Goal: Understand process/instructions: Learn how to perform a task or action

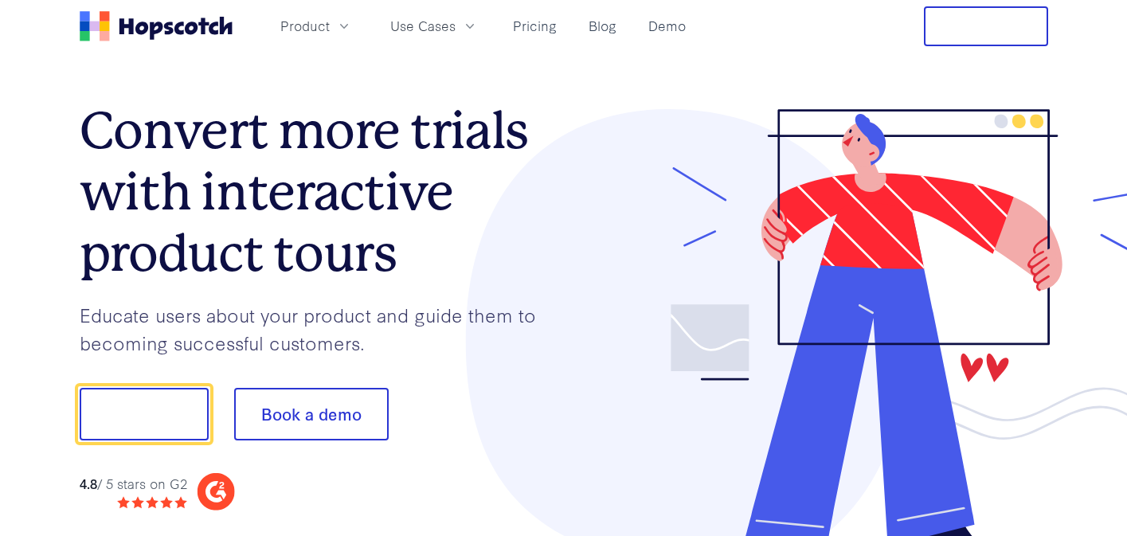
scroll to position [46, 0]
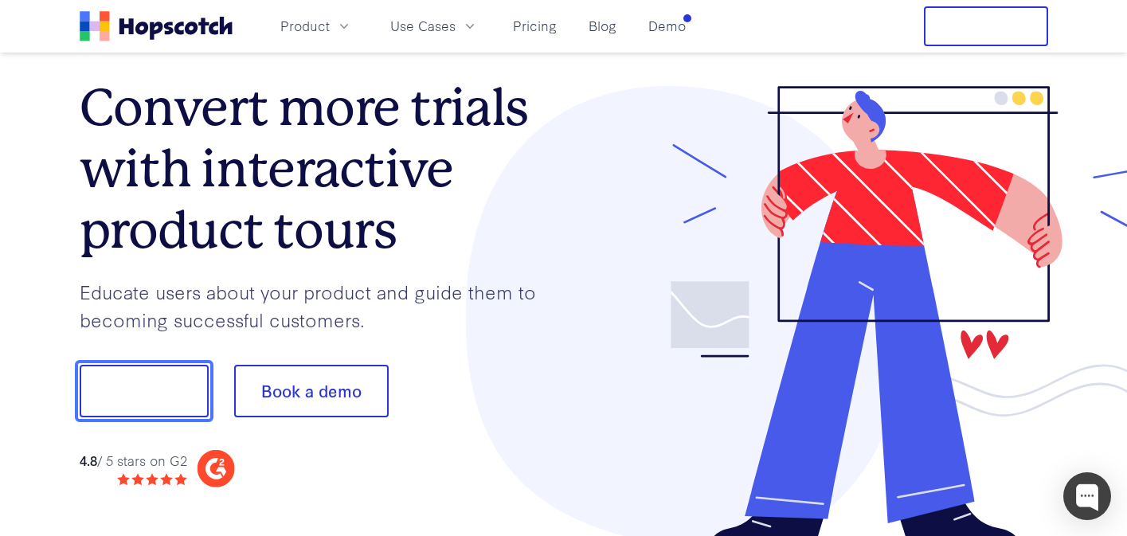
click at [165, 376] on button "Show me!" at bounding box center [144, 391] width 129 height 53
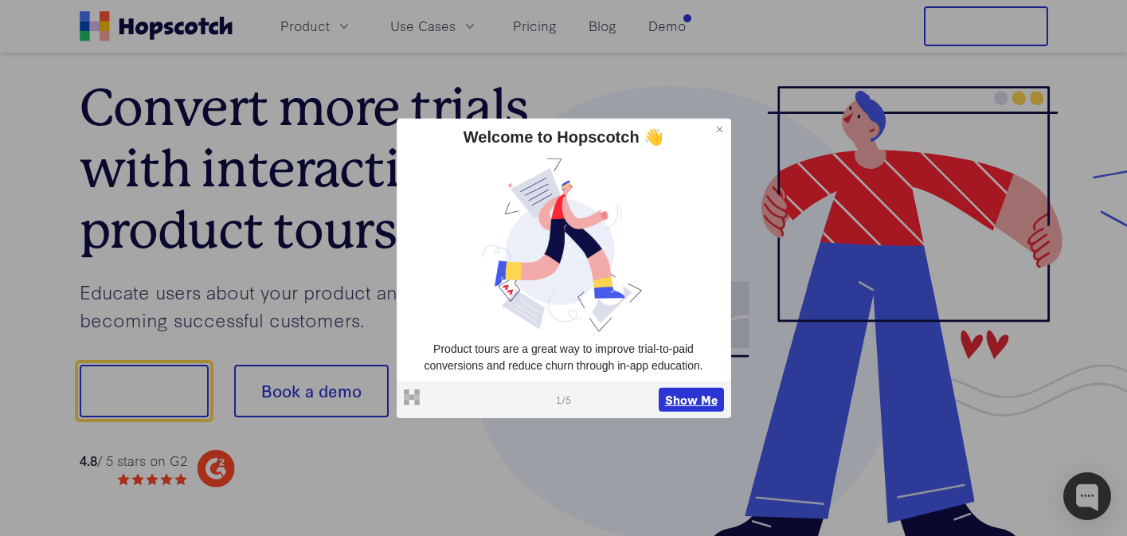
click at [703, 401] on button "Show Me" at bounding box center [691, 400] width 65 height 24
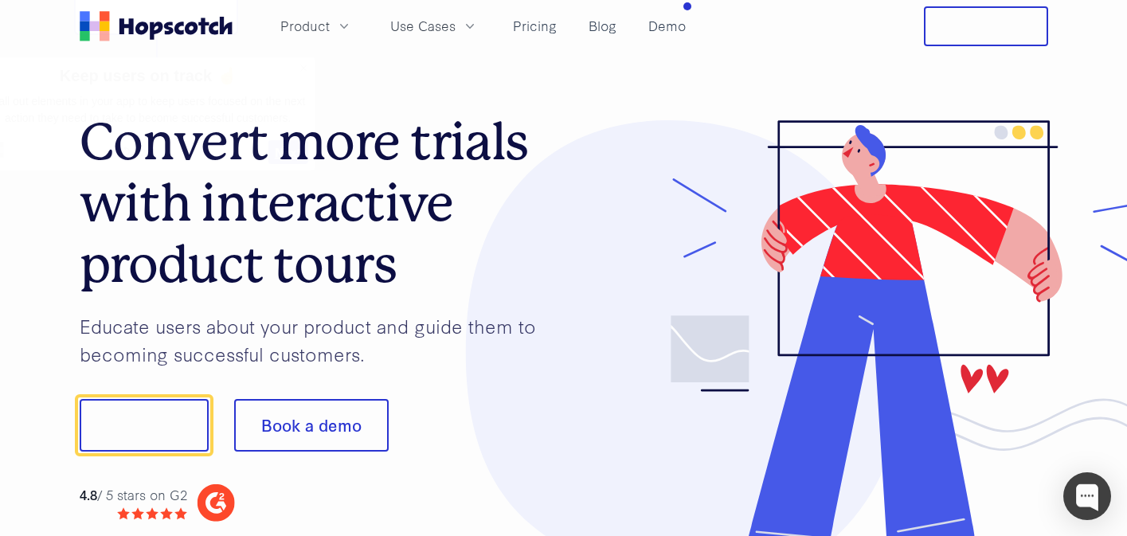
scroll to position [0, 0]
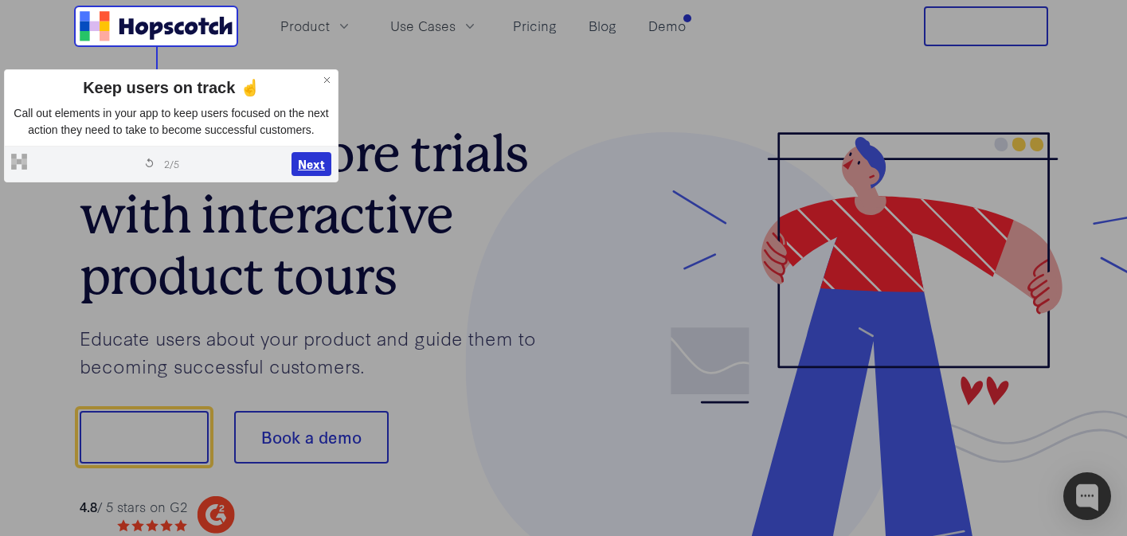
click at [307, 173] on button "Next" at bounding box center [311, 164] width 40 height 24
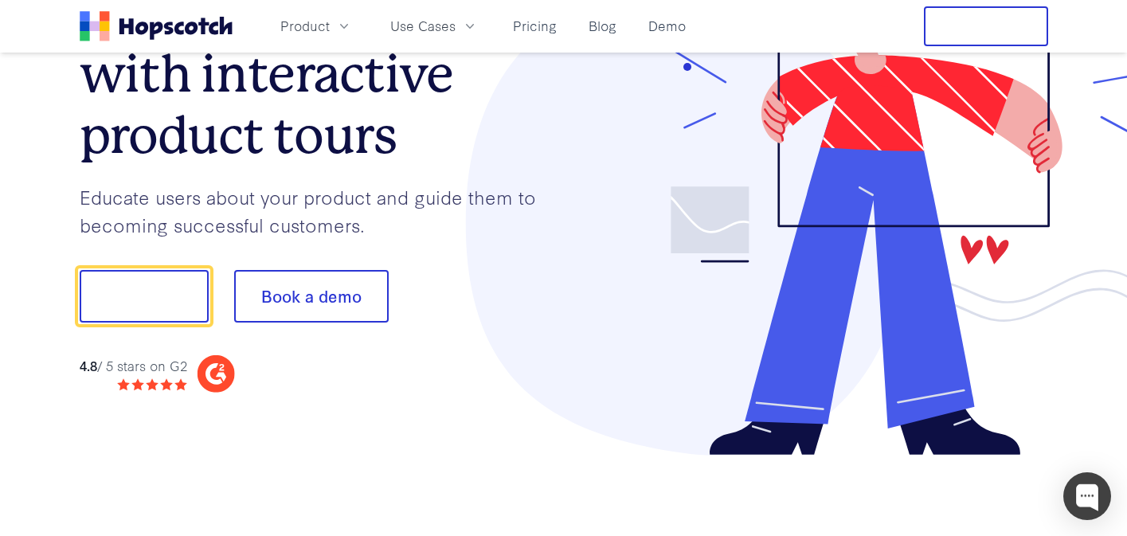
scroll to position [198, 0]
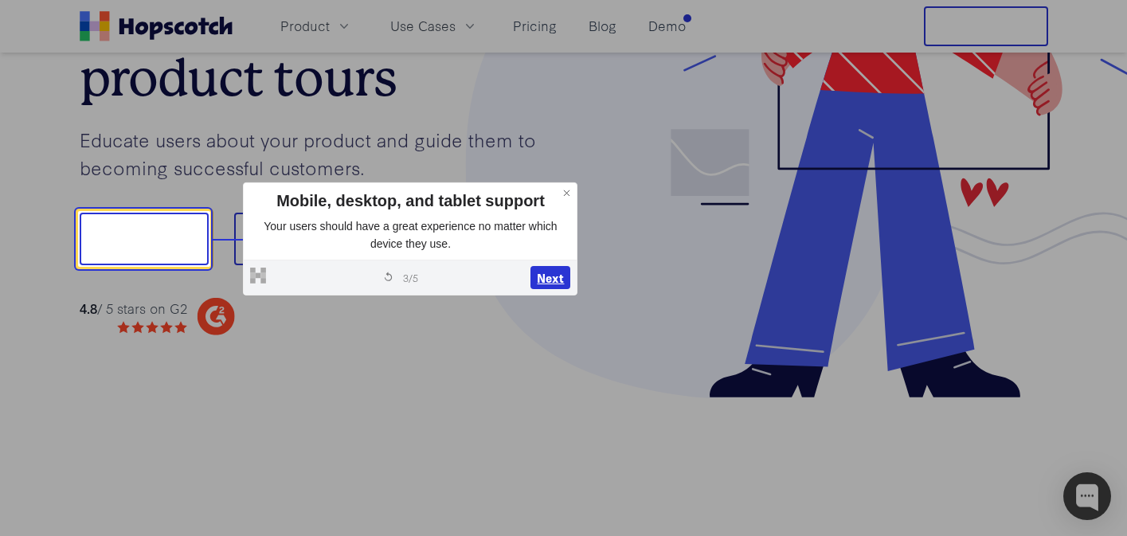
click at [547, 271] on button "Next" at bounding box center [550, 278] width 40 height 24
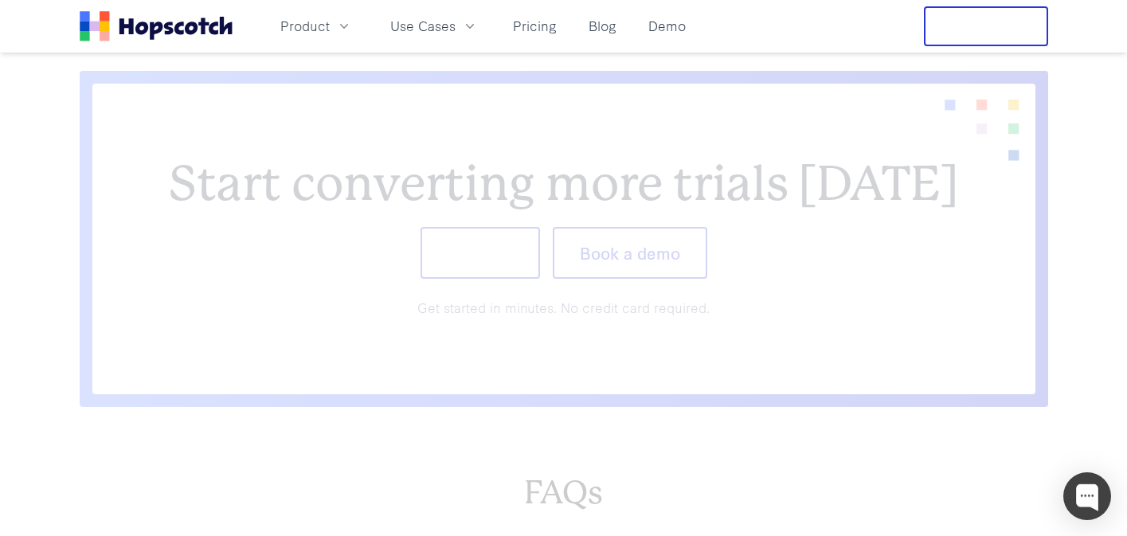
scroll to position [6446, 0]
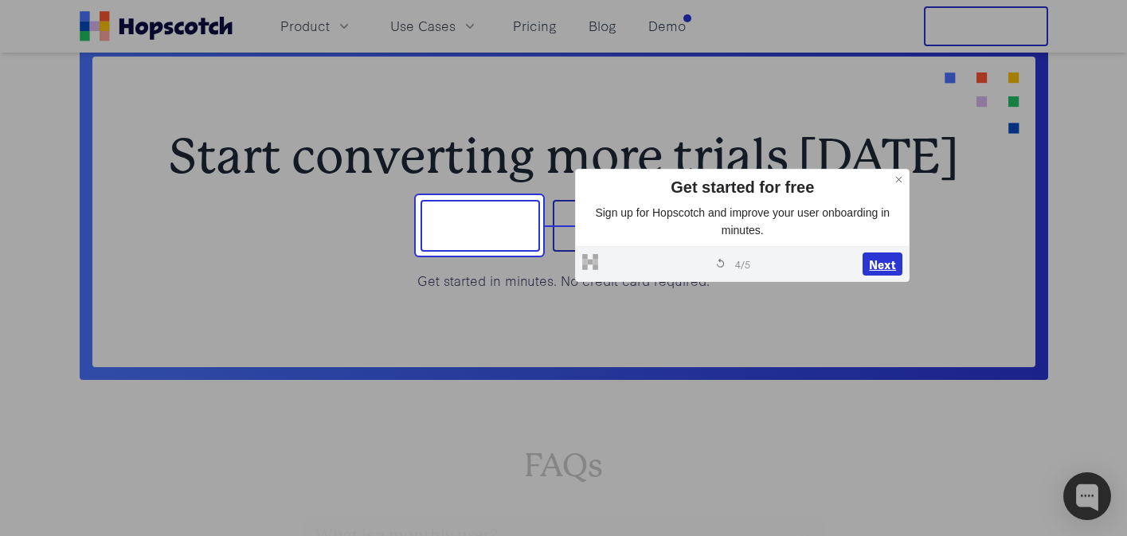
click at [870, 256] on button "Next" at bounding box center [882, 264] width 40 height 24
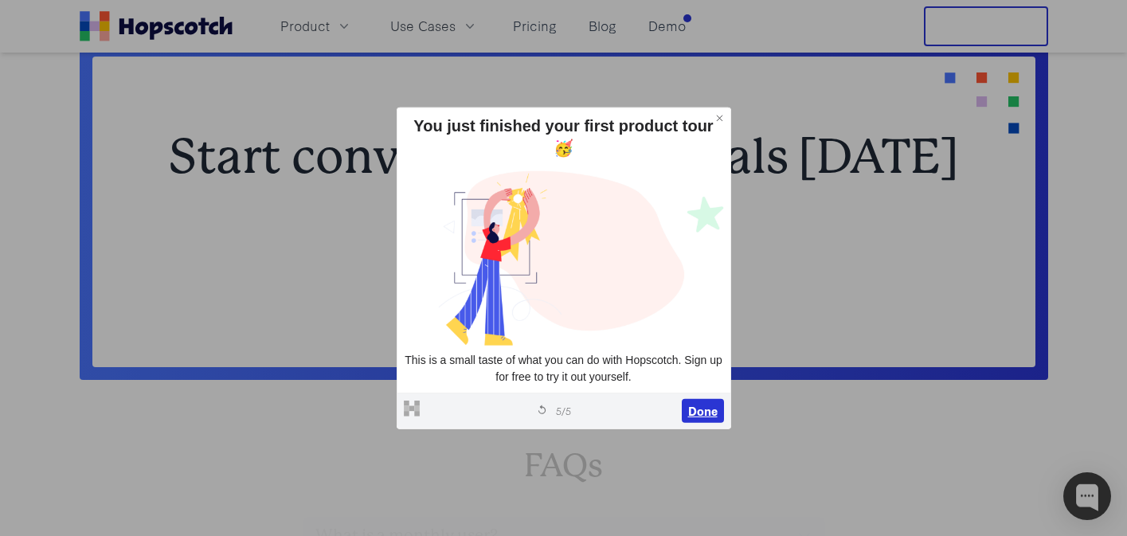
click at [698, 399] on button "Done" at bounding box center [703, 411] width 42 height 24
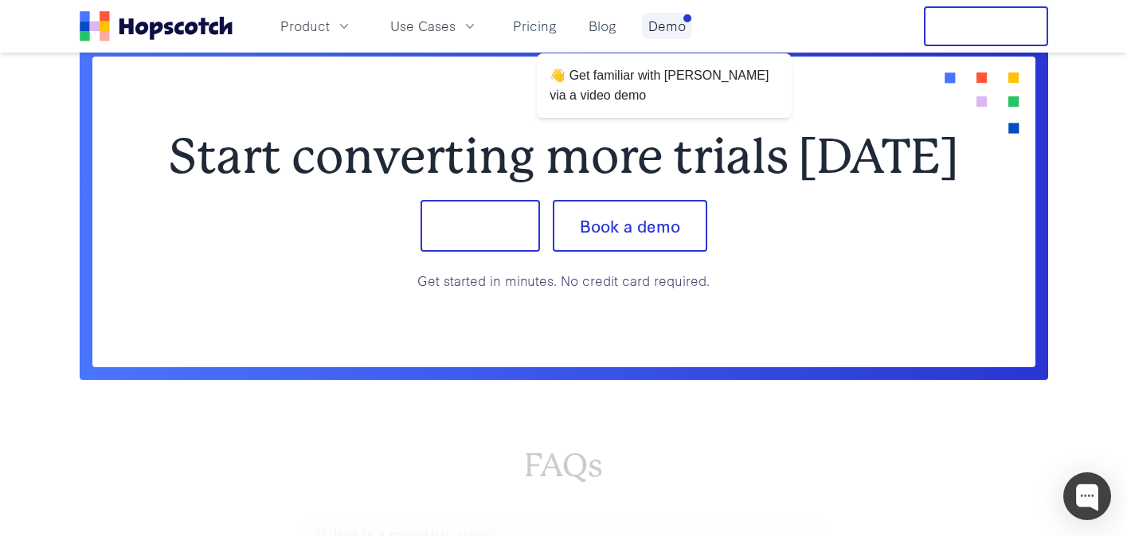
click at [672, 37] on link "Demo" at bounding box center [667, 26] width 50 height 26
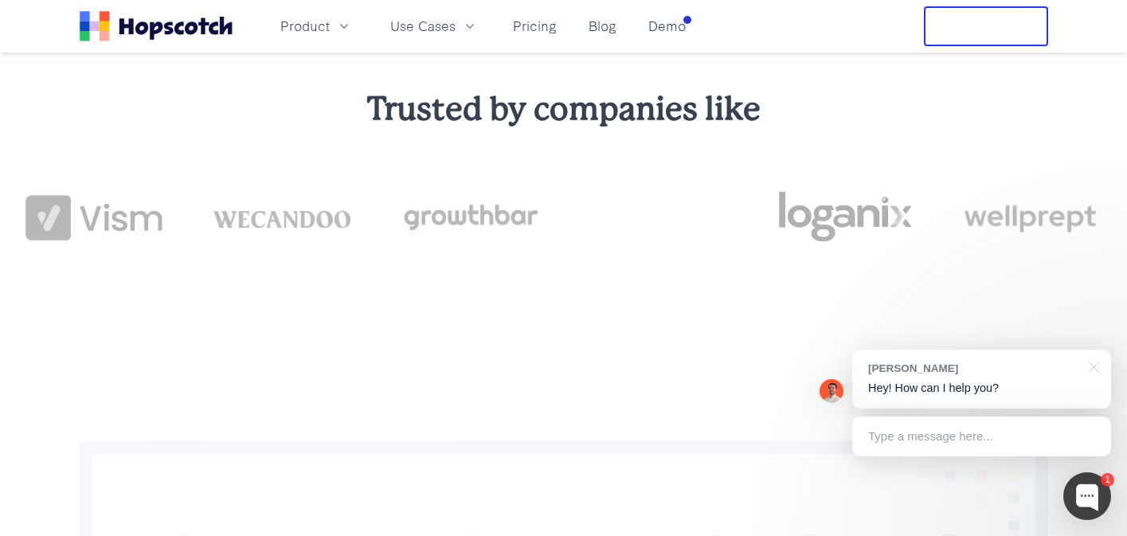
scroll to position [1553, 0]
